Goal: Task Accomplishment & Management: Manage account settings

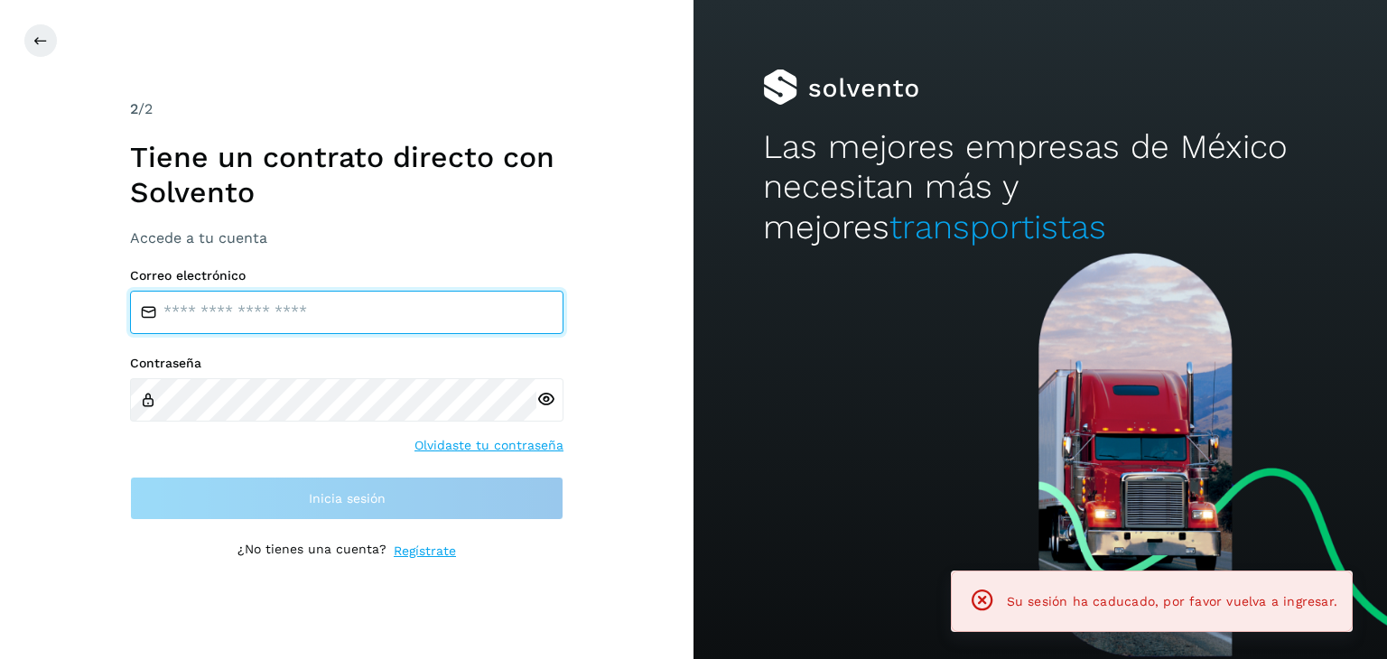
click at [323, 319] on input "email" at bounding box center [347, 312] width 434 height 43
type input "**********"
